Goal: Task Accomplishment & Management: Use online tool/utility

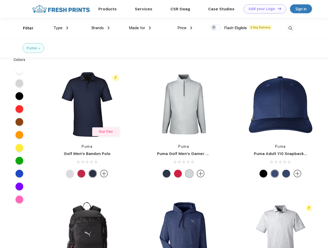
click at [263, 9] on link "Add your Logo Design Tool" at bounding box center [265, 8] width 43 height 9
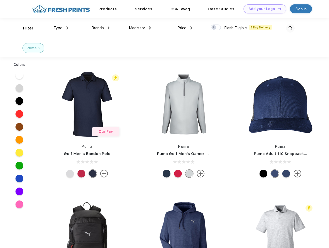
click at [0, 0] on div "Design Tool" at bounding box center [0, 0] width 0 height 0
click at [277, 9] on link "Add your Logo Design Tool" at bounding box center [265, 8] width 43 height 9
click at [25, 28] on div "Filter" at bounding box center [28, 28] width 11 height 6
click at [61, 28] on span "Type" at bounding box center [58, 28] width 9 height 5
click at [101, 28] on span "Brands" at bounding box center [98, 28] width 12 height 5
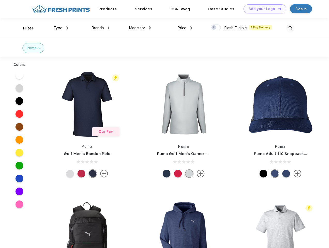
click at [140, 28] on span "Made for" at bounding box center [137, 28] width 16 height 5
click at [185, 28] on span "Price" at bounding box center [182, 28] width 9 height 5
click at [216, 28] on div at bounding box center [216, 28] width 10 height 6
click at [214, 28] on input "checkbox" at bounding box center [212, 25] width 3 height 3
click at [291, 28] on img at bounding box center [290, 28] width 9 height 9
